Goal: Task Accomplishment & Management: Complete application form

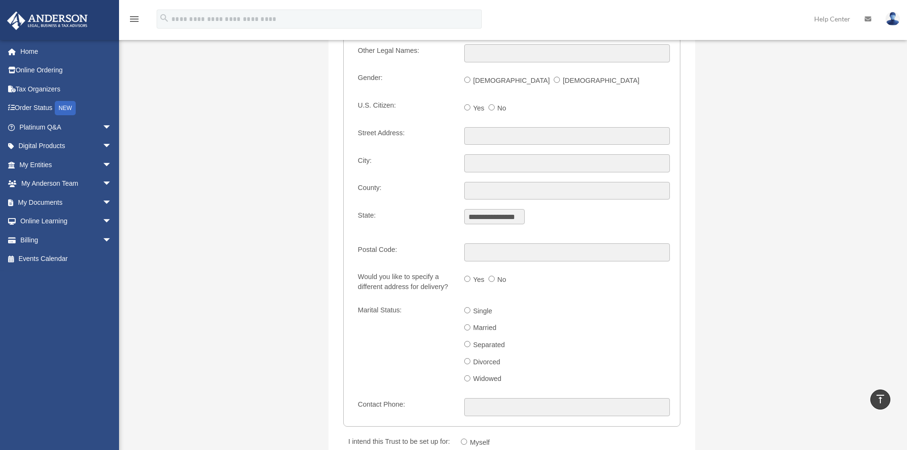
scroll to position [1047, 0]
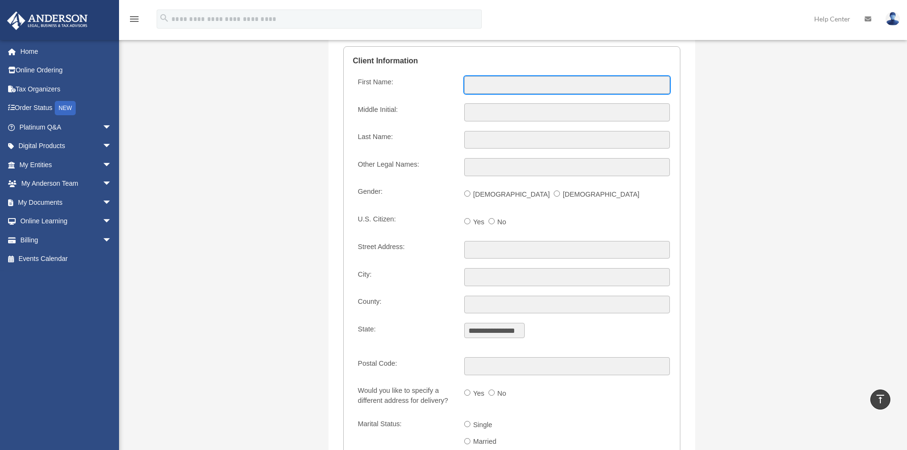
click at [486, 87] on input "First Name:" at bounding box center [567, 85] width 206 height 18
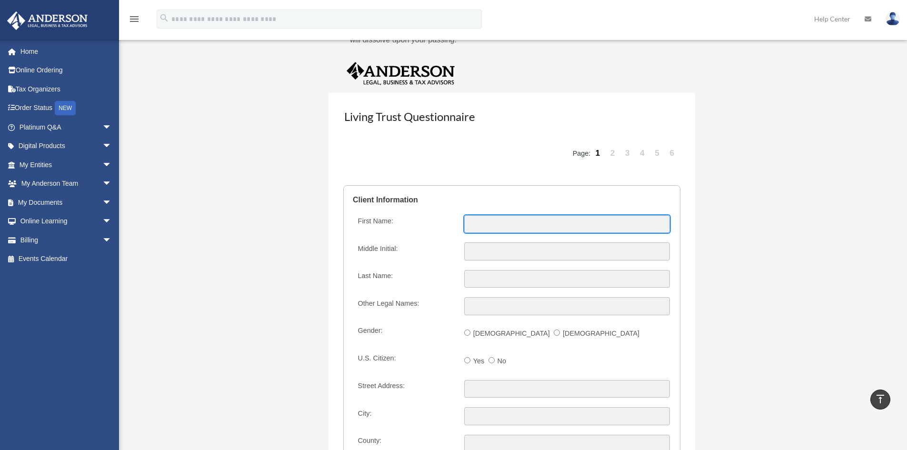
scroll to position [904, 0]
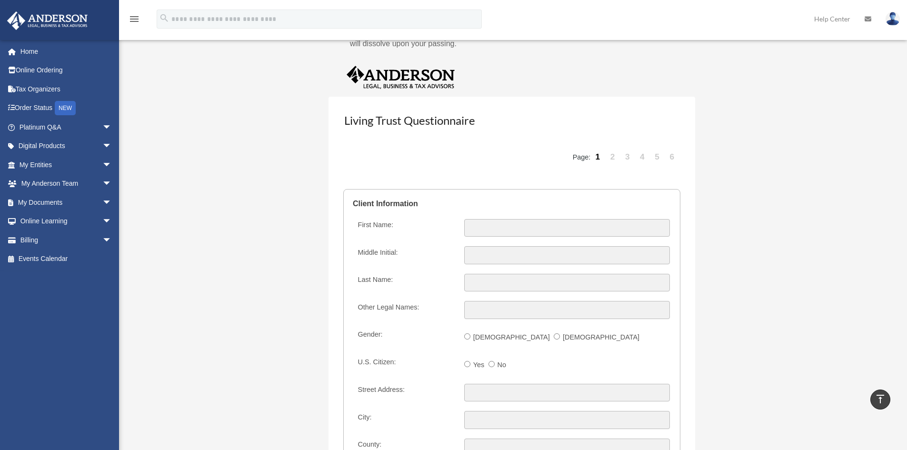
drag, startPoint x: 340, startPoint y: 186, endPoint x: 423, endPoint y: 185, distance: 82.4
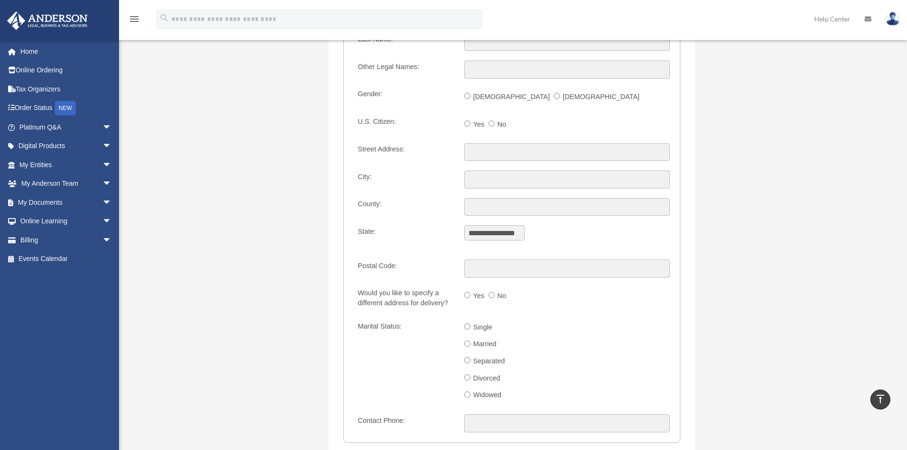
scroll to position [1190, 0]
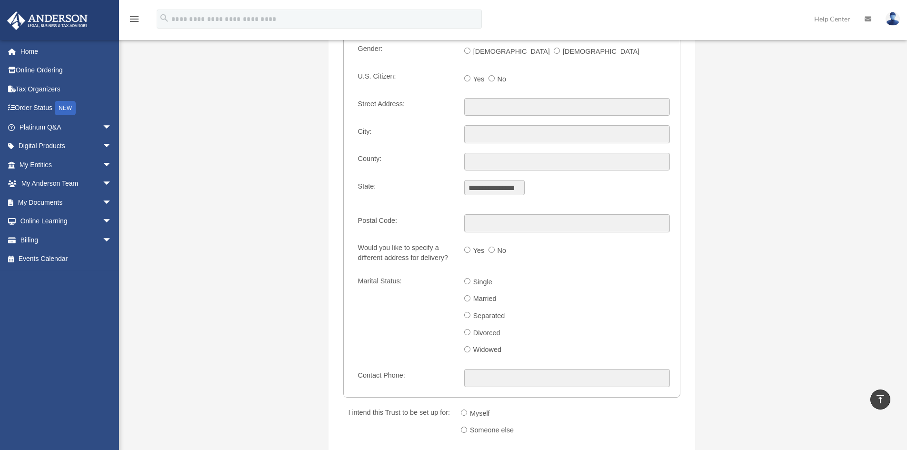
click at [689, 202] on div "**********" at bounding box center [511, 175] width 367 height 729
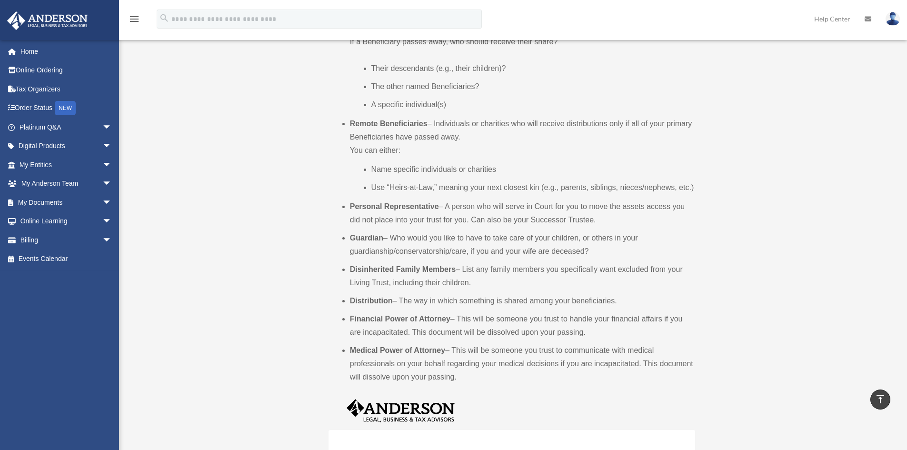
scroll to position [381, 0]
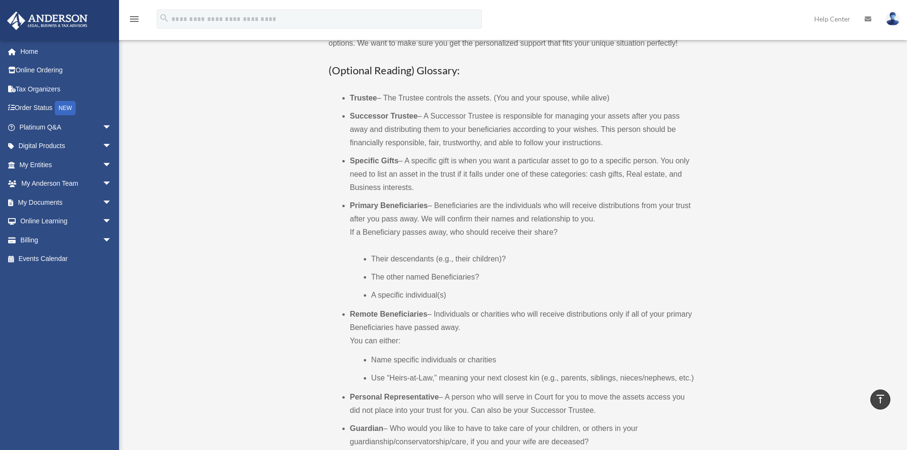
click at [557, 190] on li "Specific Gifts – A specific gift is when you want a particular asset to go to a…" at bounding box center [522, 174] width 345 height 40
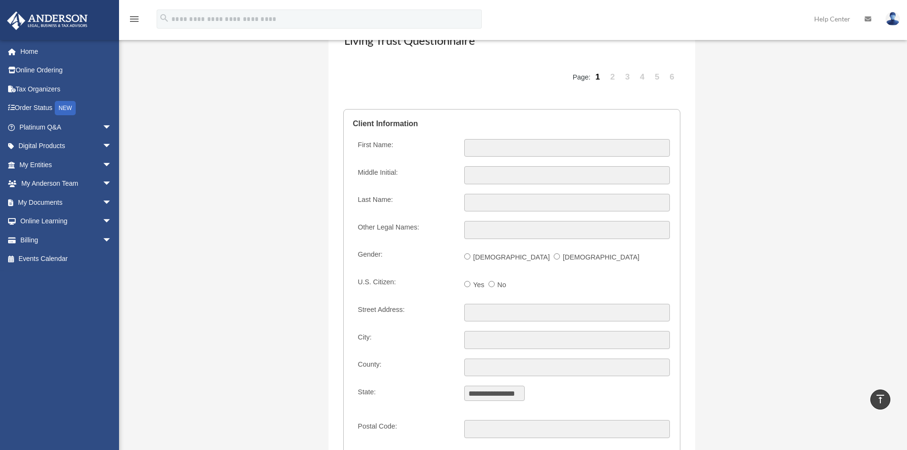
scroll to position [1000, 0]
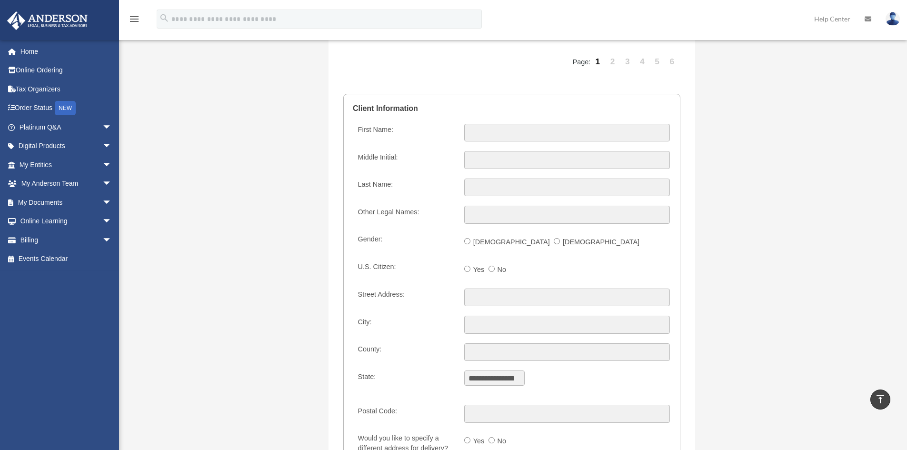
drag, startPoint x: 412, startPoint y: 198, endPoint x: 421, endPoint y: 198, distance: 9.5
click at [411, 198] on fieldset "**********" at bounding box center [511, 341] width 337 height 494
click at [451, 136] on label "First Name:" at bounding box center [405, 133] width 103 height 18
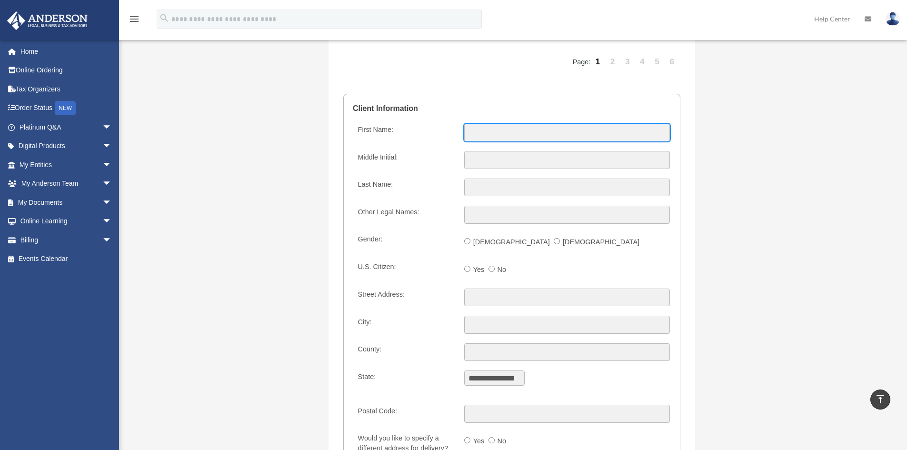
click at [464, 136] on input "First Name:" at bounding box center [567, 133] width 206 height 18
click at [485, 133] on input "First Name:" at bounding box center [567, 133] width 206 height 18
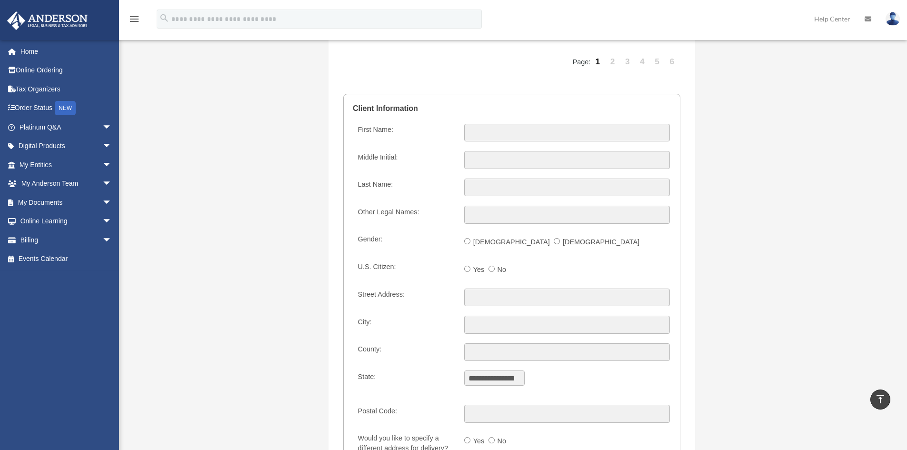
click at [438, 136] on label "First Name:" at bounding box center [405, 133] width 103 height 18
click at [464, 136] on input "First Name:" at bounding box center [567, 133] width 206 height 18
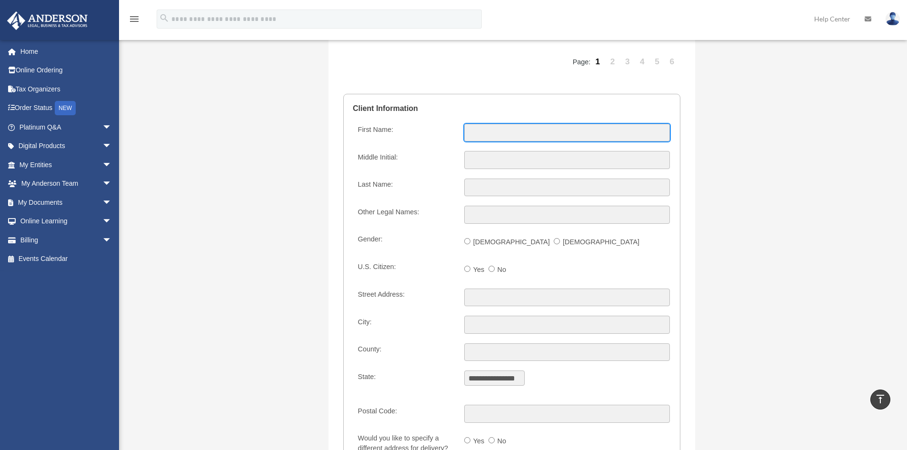
click at [483, 131] on input "First Name:" at bounding box center [567, 133] width 206 height 18
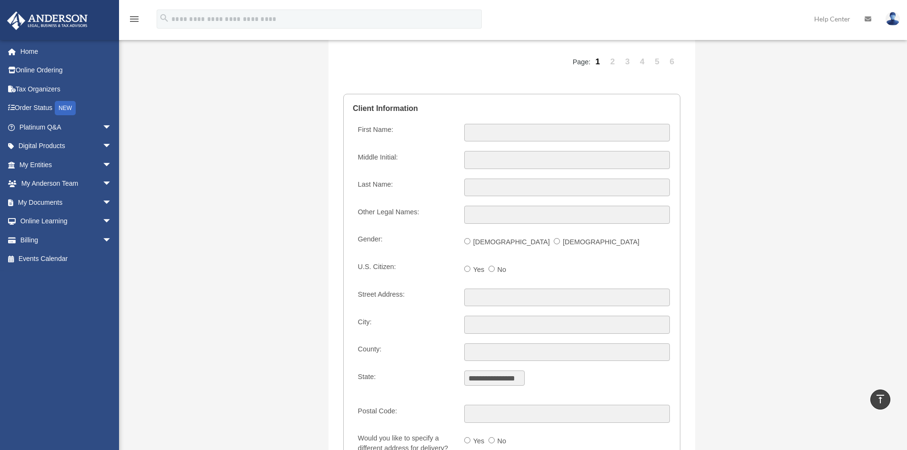
click at [419, 147] on fieldset "**********" at bounding box center [511, 341] width 337 height 494
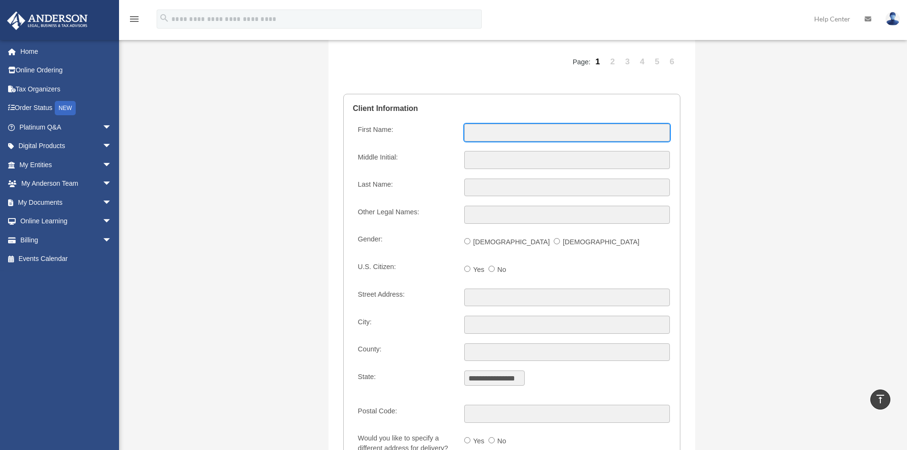
click at [497, 130] on input "First Name:" at bounding box center [567, 133] width 206 height 18
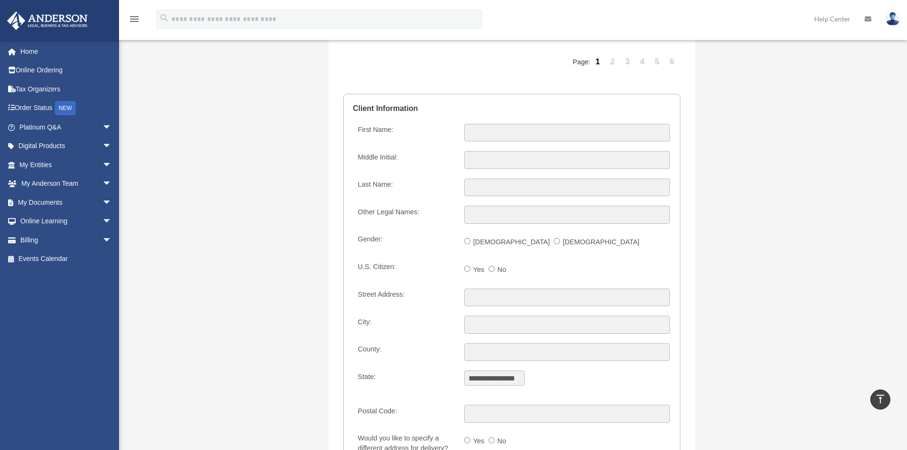
click at [681, 162] on div "**********" at bounding box center [511, 365] width 367 height 729
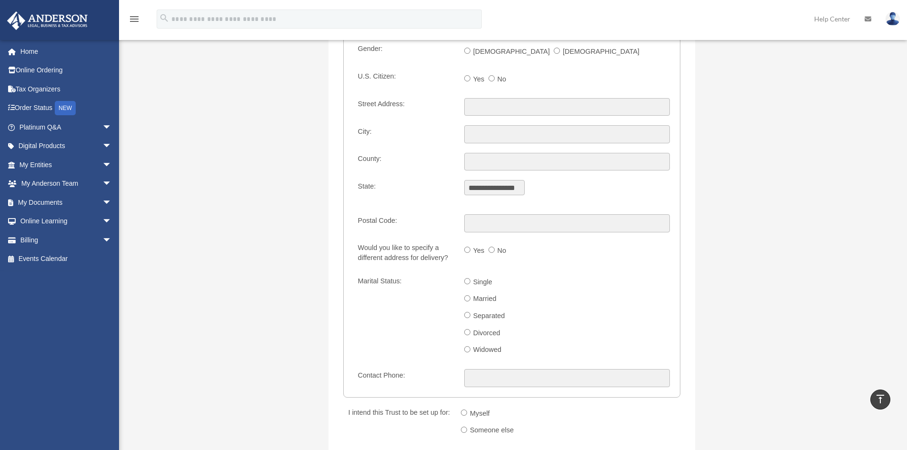
scroll to position [952, 0]
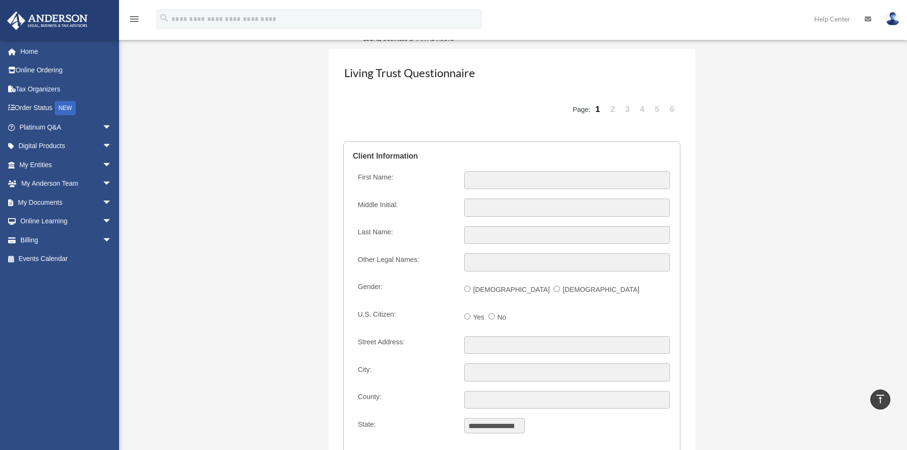
click at [425, 156] on legend "Client Information" at bounding box center [512, 156] width 318 height 29
click at [471, 179] on input "First Name:" at bounding box center [567, 180] width 206 height 18
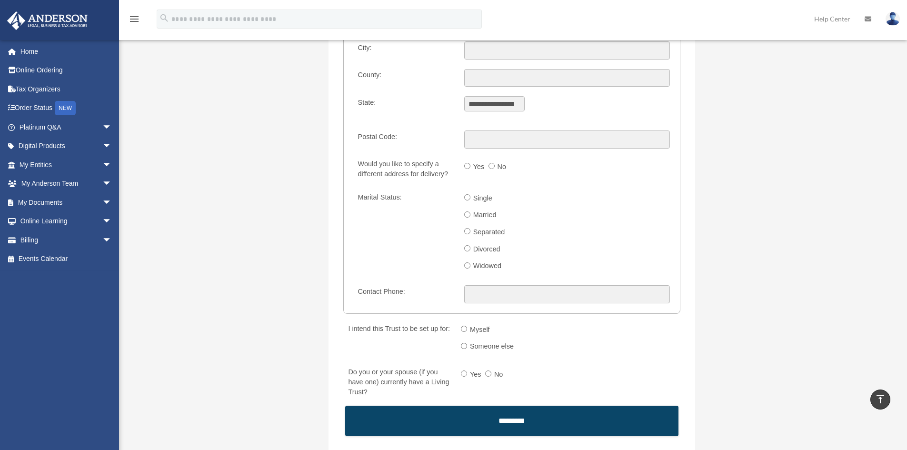
scroll to position [1428, 0]
